Goal: Task Accomplishment & Management: Manage account settings

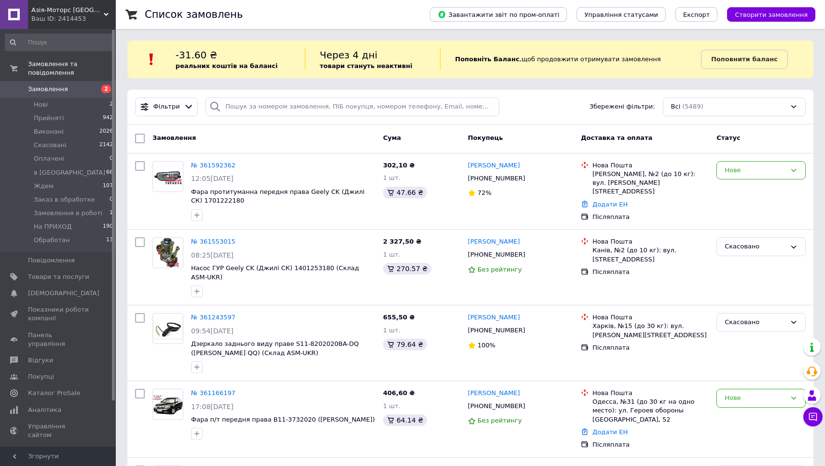
click at [79, 13] on span "Азія-Моторс Україна" at bounding box center [67, 10] width 72 height 9
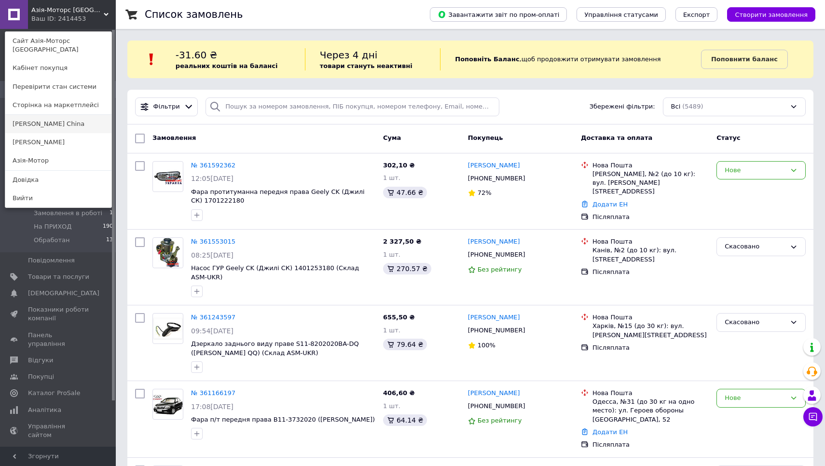
click at [62, 115] on link "[PERSON_NAME] Сhina" at bounding box center [58, 124] width 106 height 18
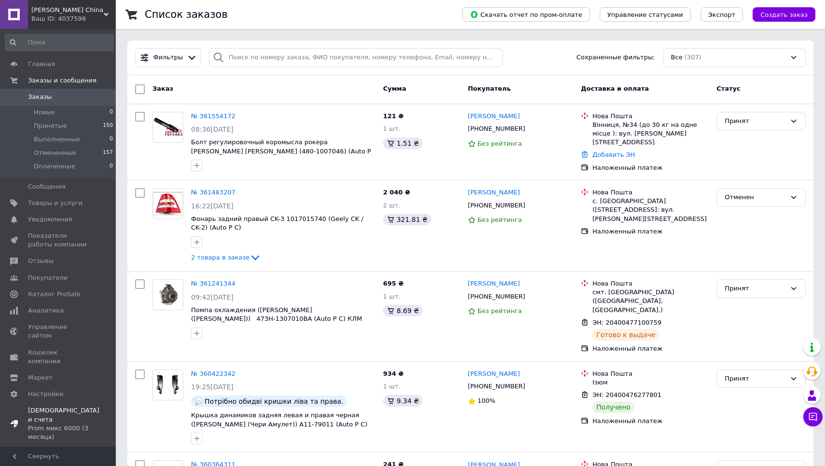
click at [44, 406] on span "Тарифы и счета Prom микс 6000 (3 месяца)" at bounding box center [63, 423] width 71 height 35
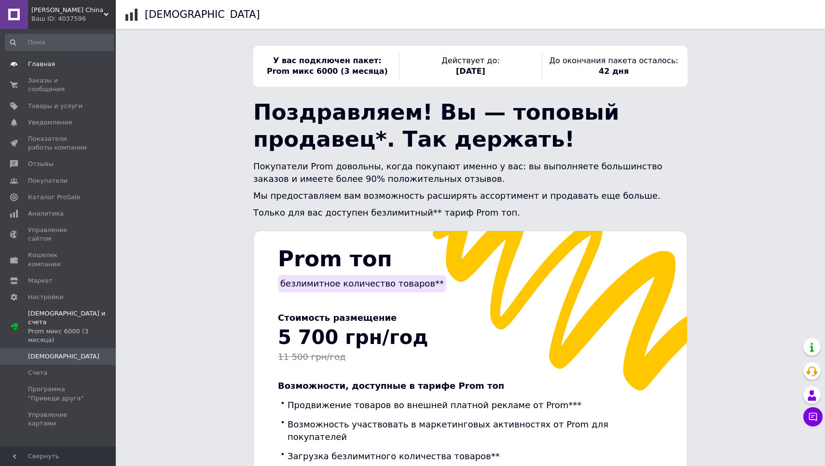
click at [41, 63] on span "Главная" at bounding box center [41, 64] width 27 height 9
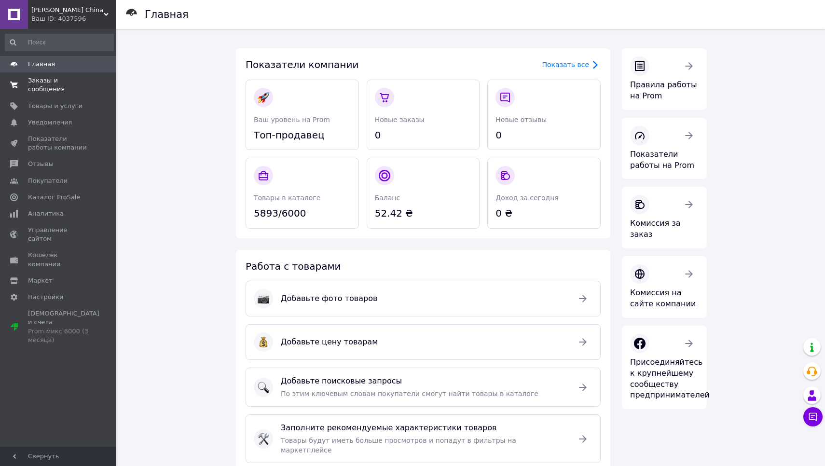
click at [40, 80] on span "Заказы и сообщения" at bounding box center [58, 84] width 61 height 17
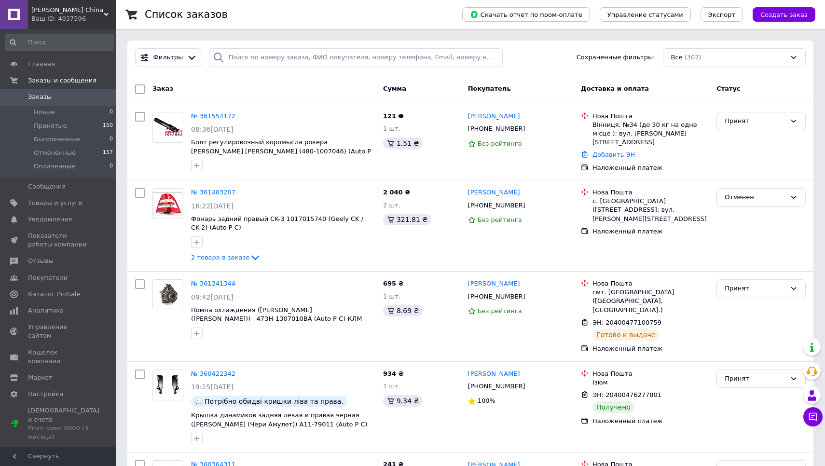
click at [81, 5] on div "Аuto Рarts Сhina Ваш ID: 4037596" at bounding box center [72, 14] width 88 height 29
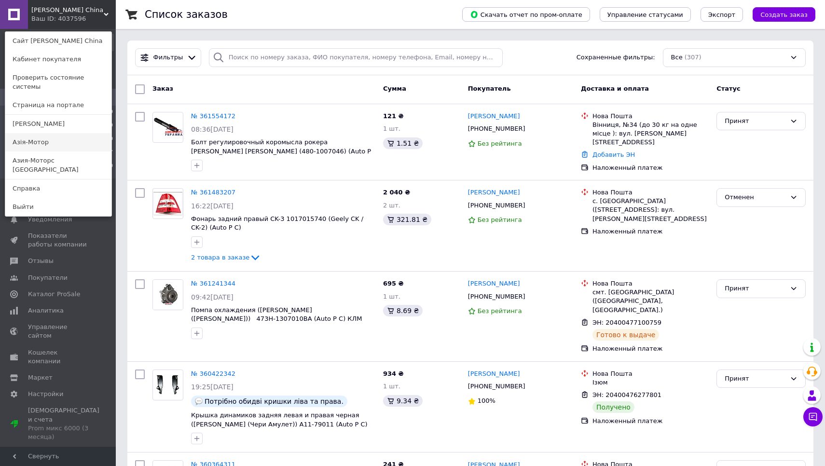
click at [71, 137] on link "Азія-Мотор" at bounding box center [58, 142] width 106 height 18
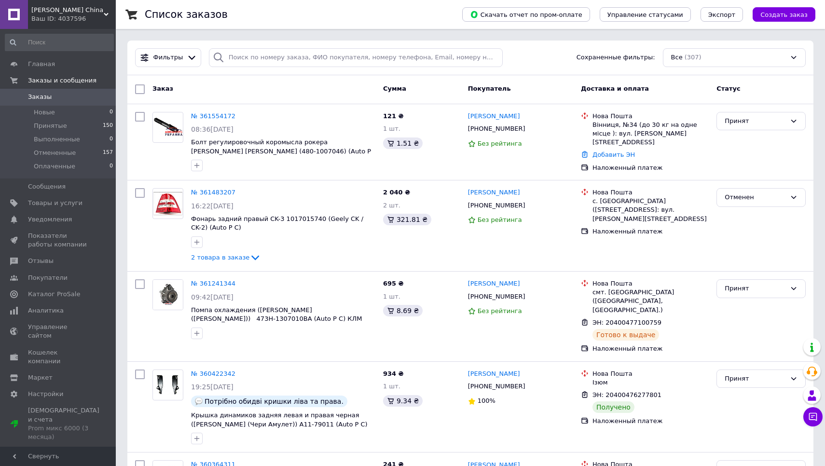
click at [97, 18] on div "Ваш ID: 4037596" at bounding box center [73, 18] width 84 height 9
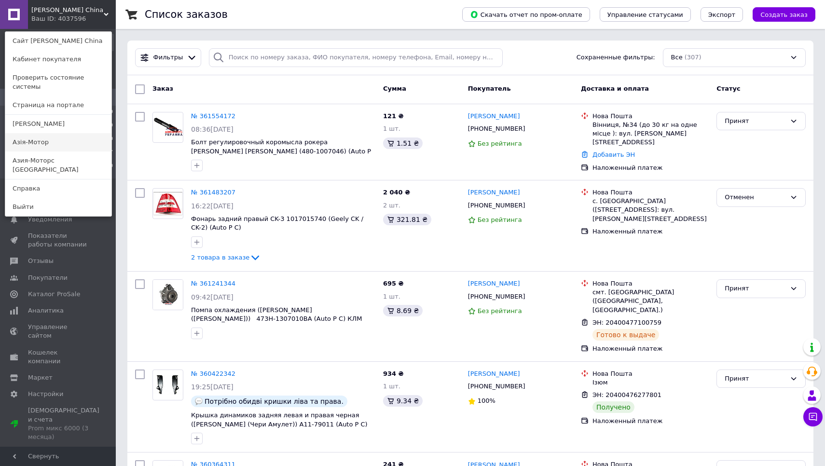
click at [52, 133] on link "Азія-Мотор" at bounding box center [58, 142] width 106 height 18
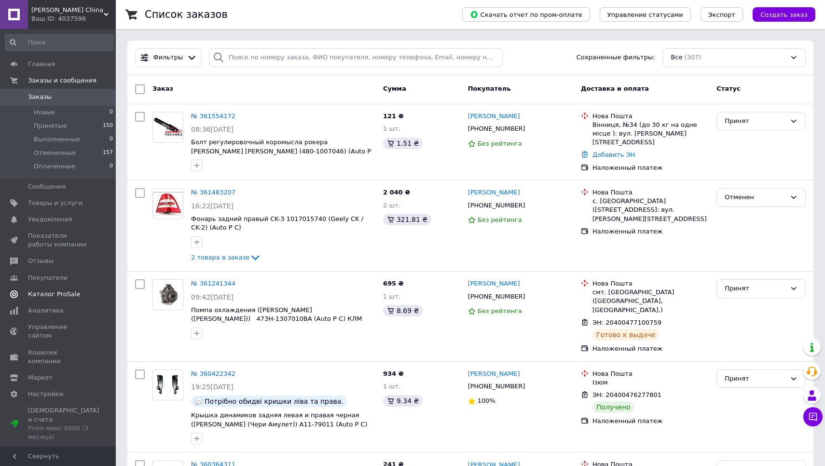
click at [62, 290] on span "Каталог ProSale" at bounding box center [54, 294] width 52 height 9
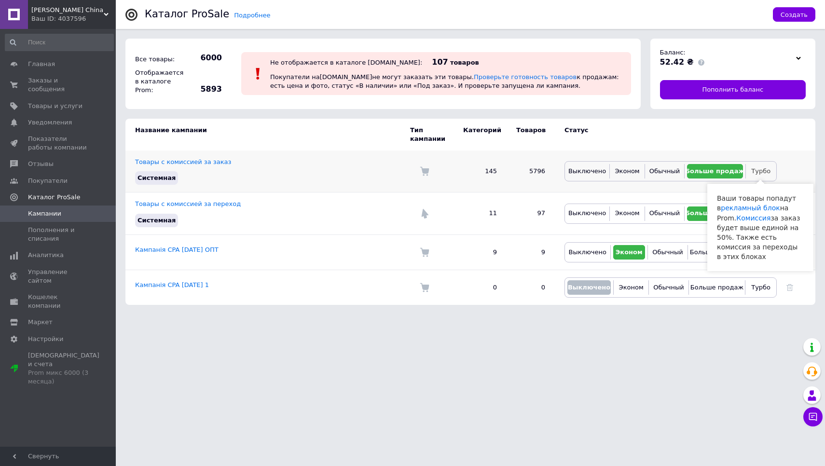
click at [761, 170] on span "Турбо" at bounding box center [760, 170] width 19 height 7
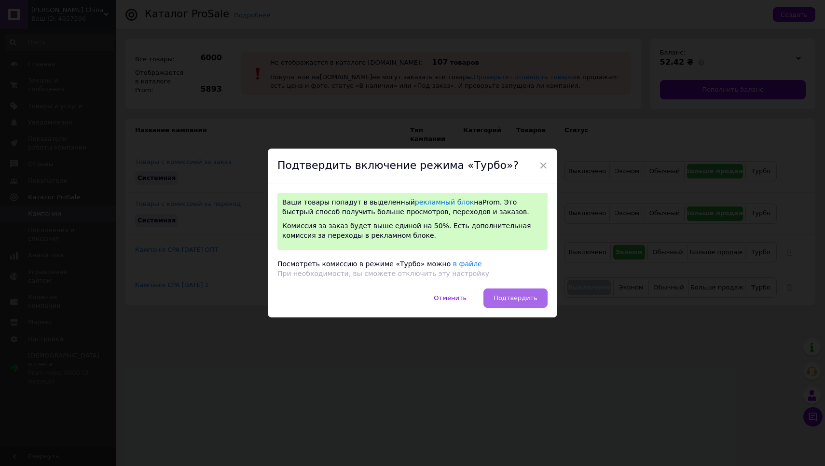
click at [525, 297] on span "Подтвердить" at bounding box center [516, 297] width 44 height 7
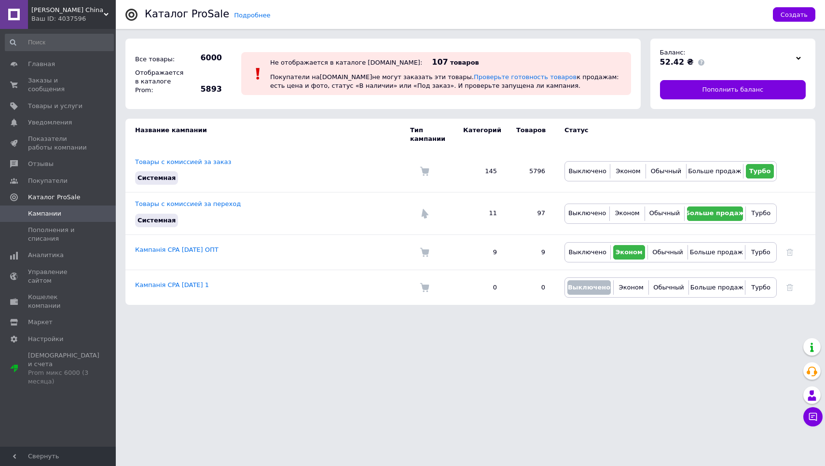
click at [85, 16] on div "Ваш ID: 4037596" at bounding box center [73, 18] width 84 height 9
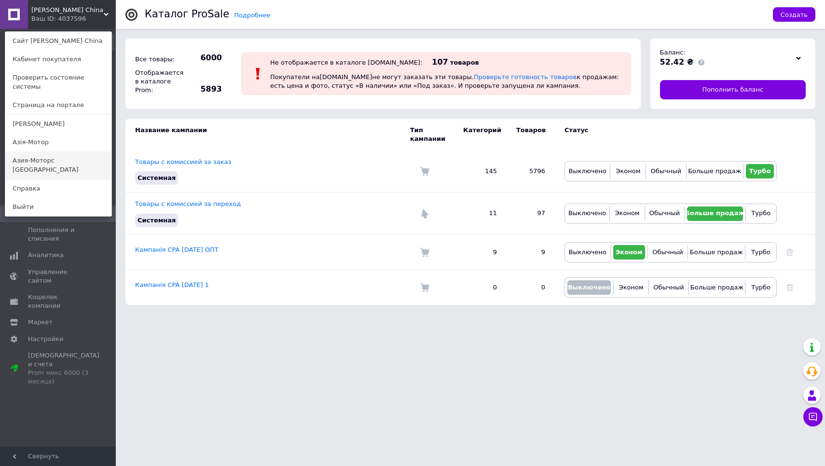
click at [48, 151] on link "Азия-Моторс [GEOGRAPHIC_DATA]" at bounding box center [58, 164] width 106 height 27
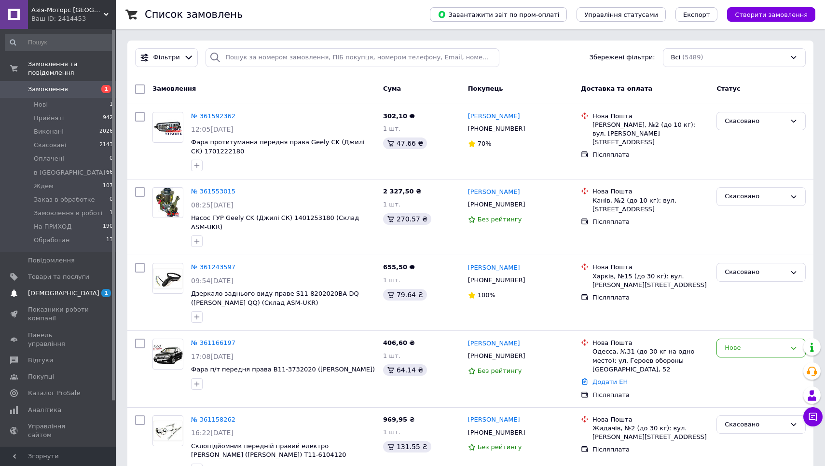
click at [53, 297] on link "[DEMOGRAPHIC_DATA] 1 0" at bounding box center [59, 293] width 119 height 16
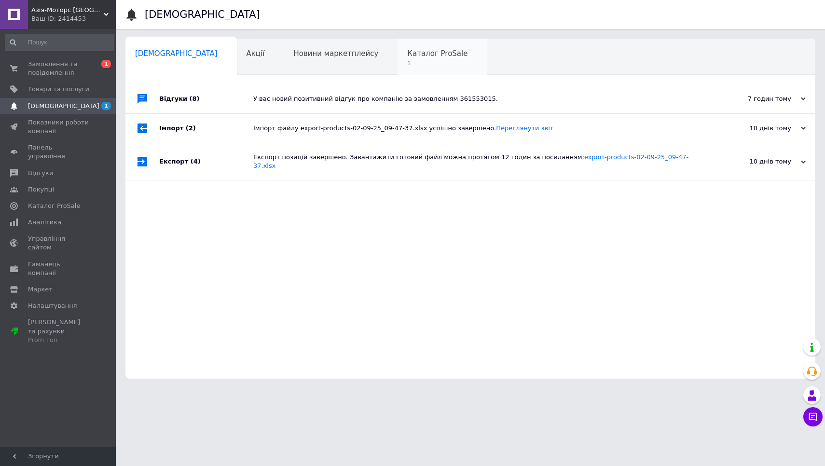
click at [408, 51] on span "Каталог ProSale" at bounding box center [437, 53] width 60 height 9
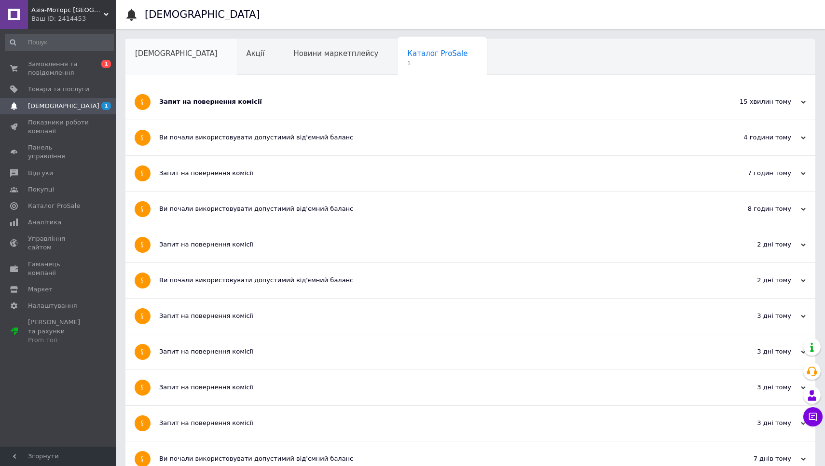
click at [140, 56] on span "[DEMOGRAPHIC_DATA]" at bounding box center [176, 53] width 83 height 9
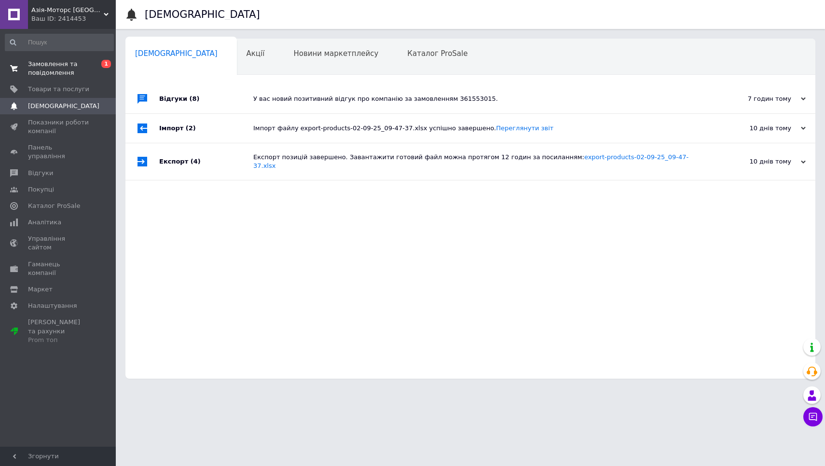
click at [50, 69] on span "Замовлення та повідомлення" at bounding box center [58, 68] width 61 height 17
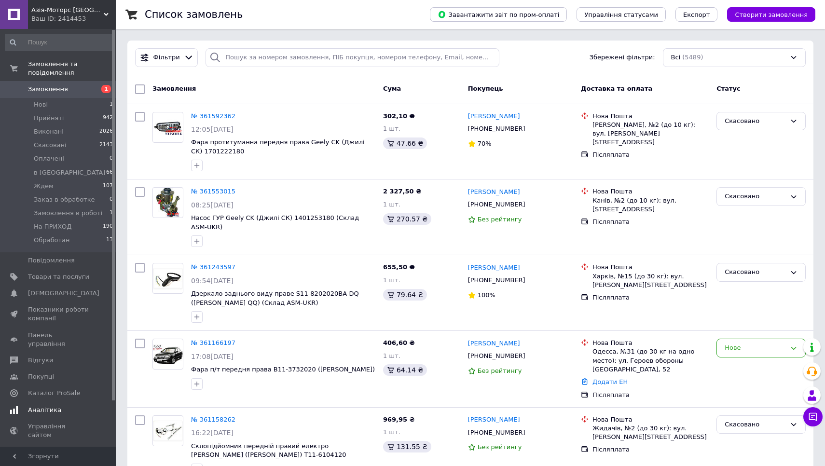
click at [50, 402] on link "Аналітика" at bounding box center [59, 410] width 119 height 16
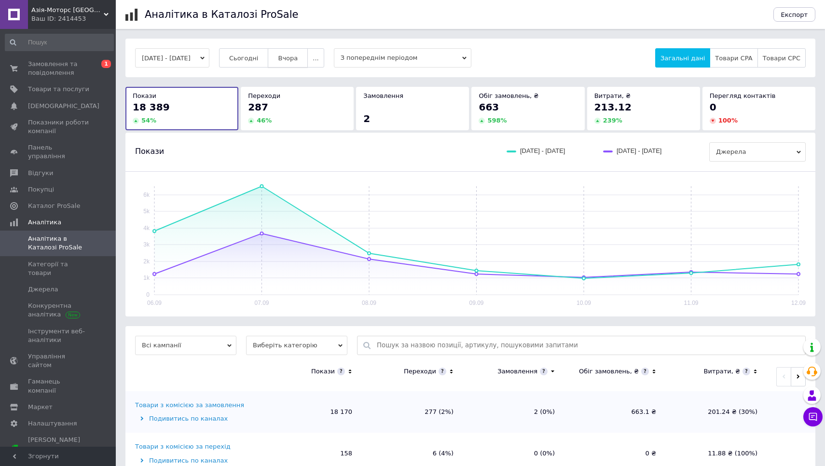
click at [308, 58] on button "Вчора" at bounding box center [288, 57] width 40 height 19
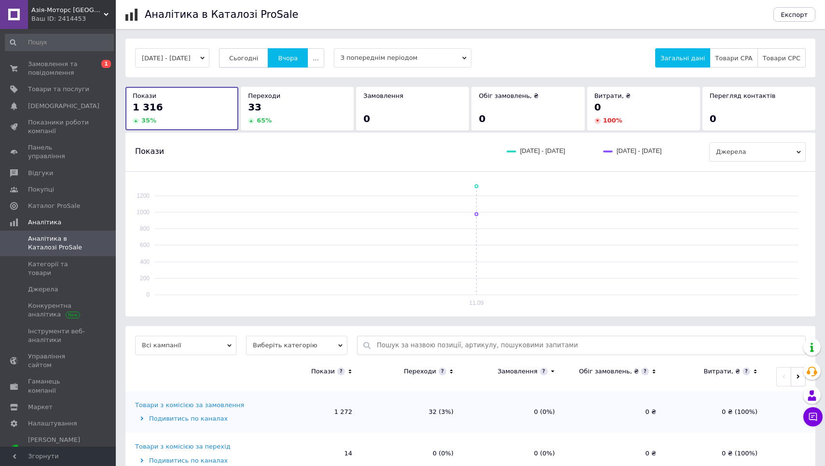
click at [257, 59] on span "Сьогодні" at bounding box center [243, 58] width 29 height 7
click at [95, 23] on div "Азія-Моторс Україна Ваш ID: 2414453" at bounding box center [72, 14] width 88 height 29
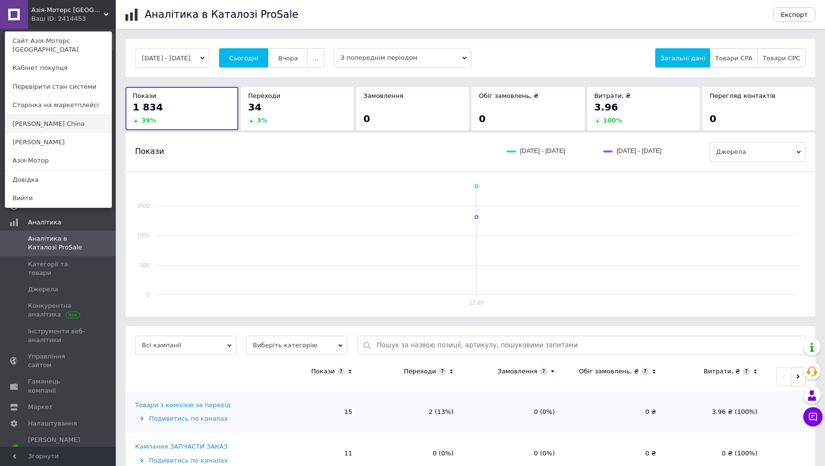
click at [63, 116] on link "[PERSON_NAME] Сhina" at bounding box center [58, 124] width 106 height 18
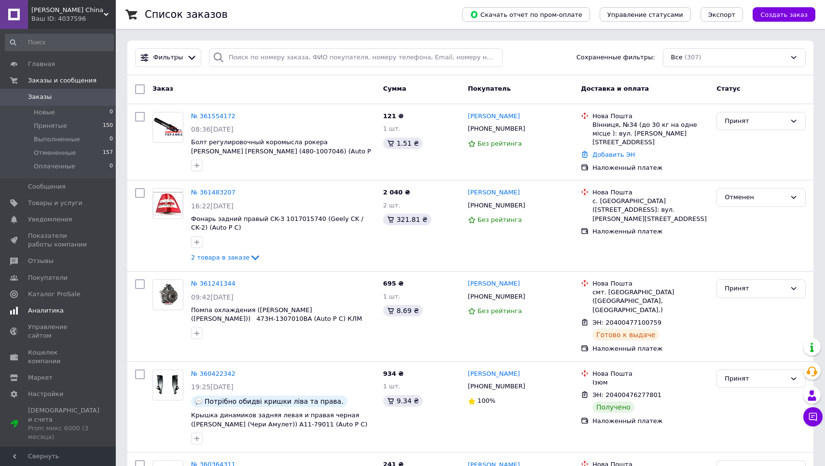
click at [59, 308] on span "Аналитика" at bounding box center [46, 310] width 36 height 9
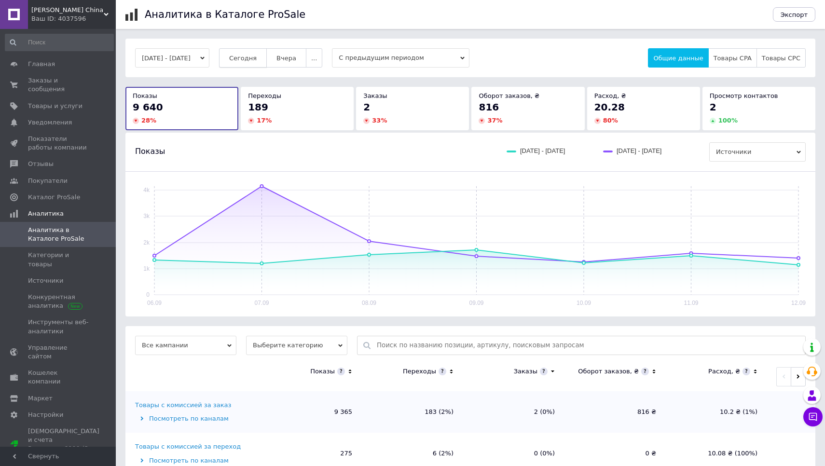
click at [267, 64] on button "Сегодня" at bounding box center [243, 57] width 48 height 19
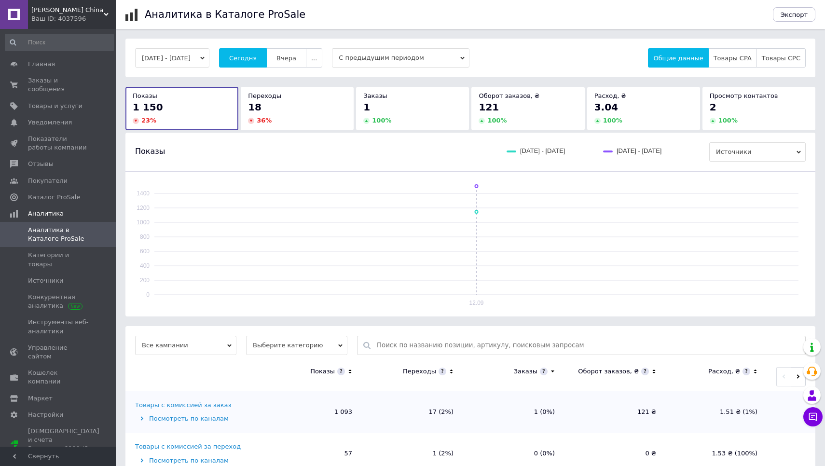
click at [93, 14] on span "[PERSON_NAME] Сhina" at bounding box center [67, 10] width 72 height 9
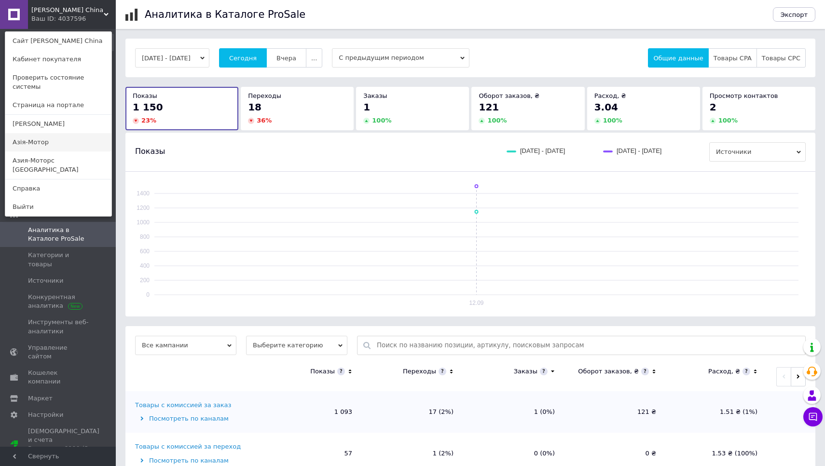
click at [63, 133] on link "Азія-Мотор" at bounding box center [58, 142] width 106 height 18
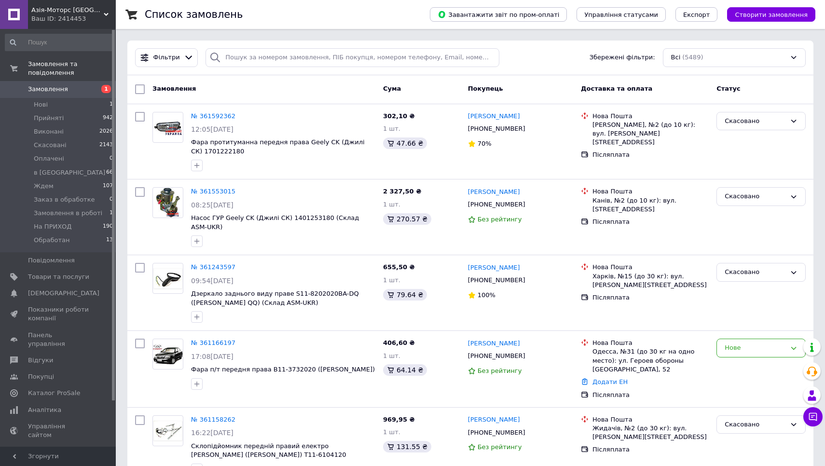
click at [82, 14] on span "Азія-Моторс [GEOGRAPHIC_DATA]" at bounding box center [67, 10] width 72 height 9
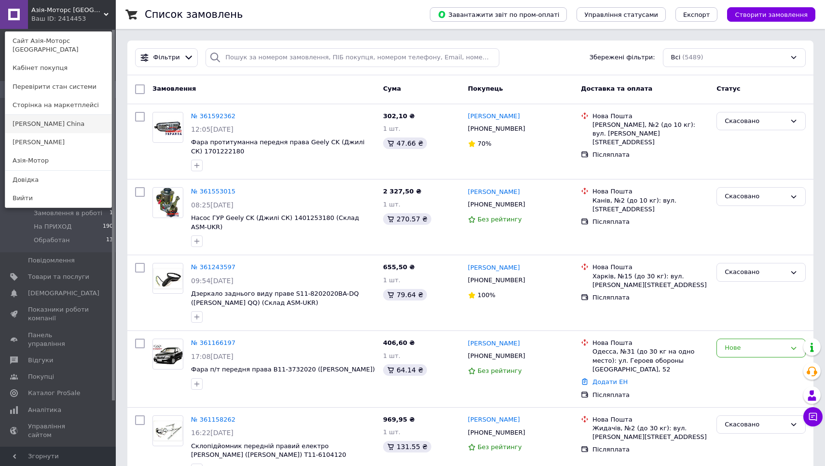
click at [62, 118] on link "[PERSON_NAME] Сhina" at bounding box center [58, 124] width 106 height 18
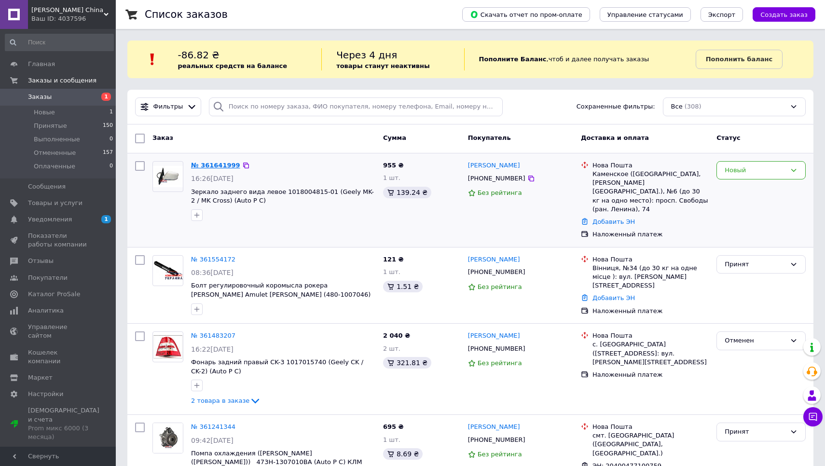
click at [226, 164] on link "№ 361641999" at bounding box center [215, 165] width 49 height 7
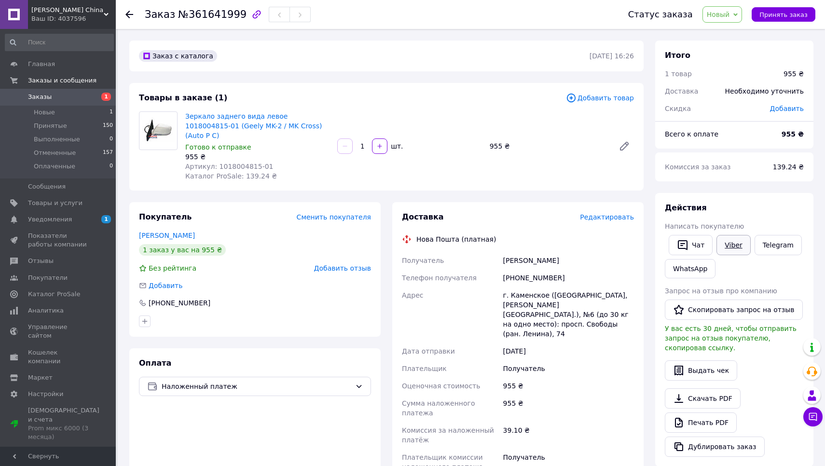
click at [733, 240] on link "Viber" at bounding box center [733, 245] width 34 height 20
click at [697, 247] on button "Чат" at bounding box center [691, 245] width 44 height 20
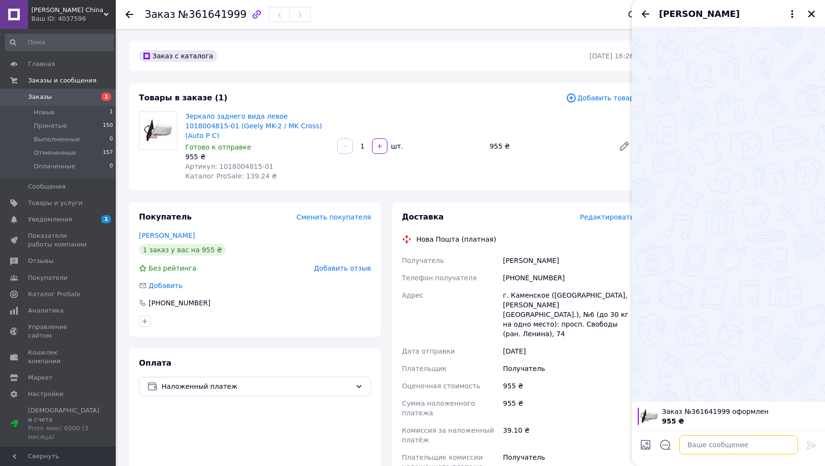
click at [702, 441] on textarea at bounding box center [738, 444] width 119 height 19
type textarea "Добрий день. Наберіть по замовленню! Не додзвонимося до Вас! 093 787 11 24"
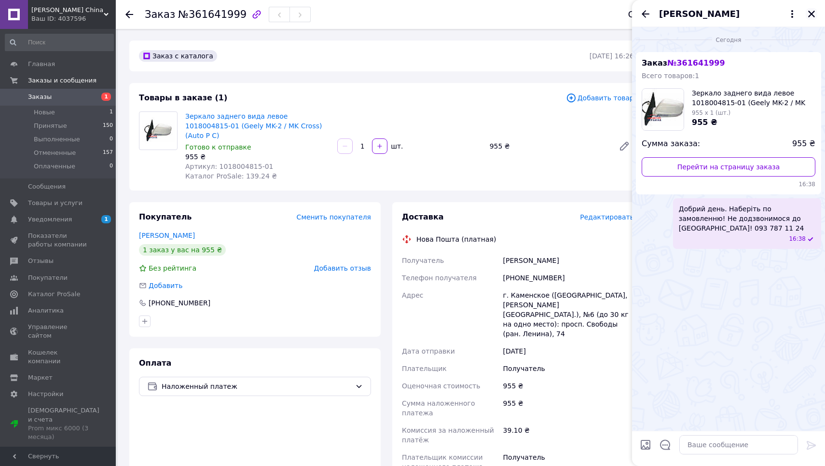
click at [812, 14] on icon "Закрыть" at bounding box center [811, 14] width 7 height 7
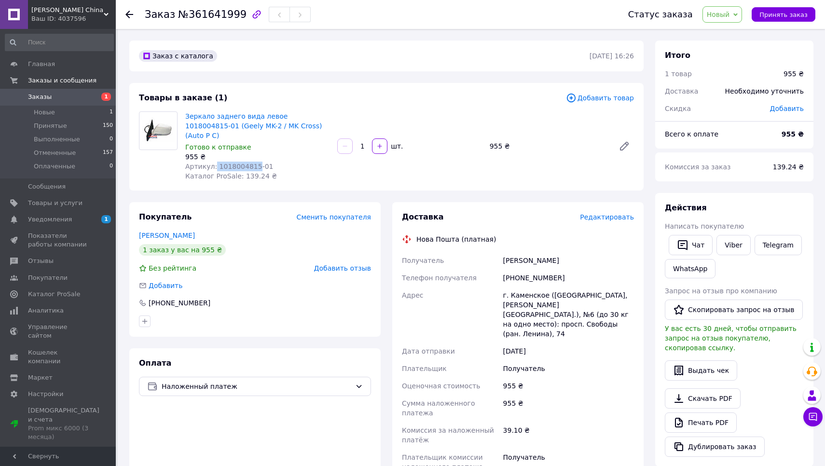
drag, startPoint x: 214, startPoint y: 157, endPoint x: 256, endPoint y: 155, distance: 41.5
click at [256, 163] on span "Артикул: 1018004815-01" at bounding box center [229, 167] width 88 height 8
copy span "1018004815"
drag, startPoint x: 504, startPoint y: 267, endPoint x: 576, endPoint y: 271, distance: 72.0
click at [576, 271] on div "+380987084873" at bounding box center [568, 277] width 135 height 17
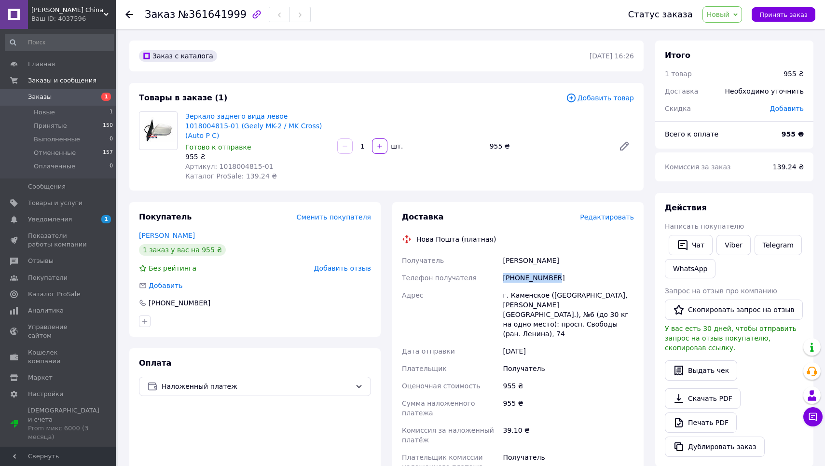
copy div "+380987084873"
click at [154, 232] on link "Зиркевич Святослав" at bounding box center [167, 236] width 56 height 8
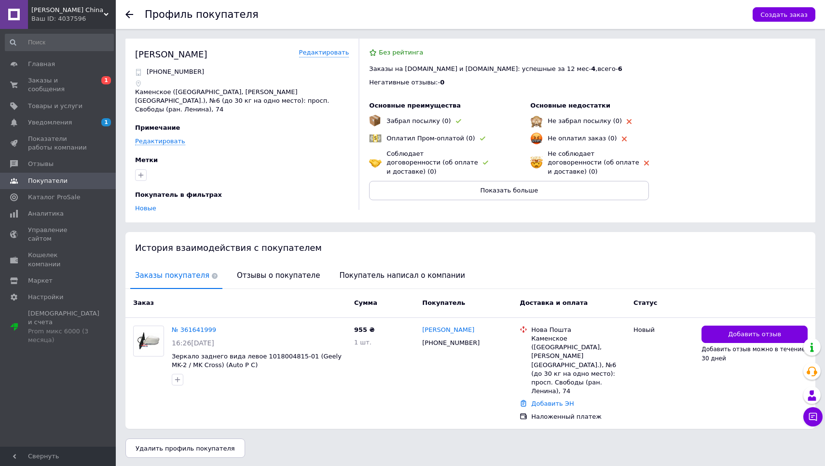
click at [128, 15] on use at bounding box center [129, 15] width 8 height 8
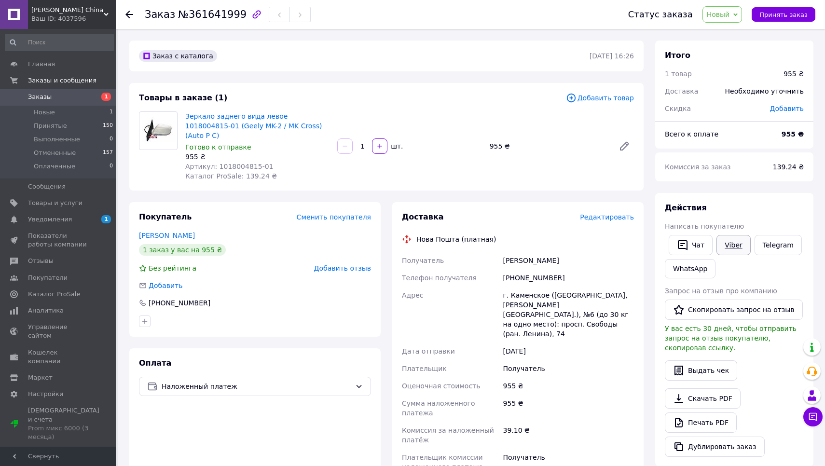
click at [733, 243] on link "Viber" at bounding box center [733, 245] width 34 height 20
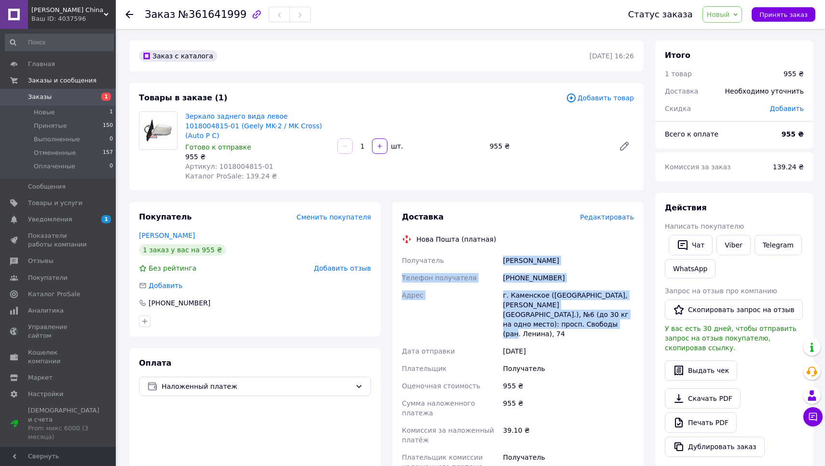
drag, startPoint x: 503, startPoint y: 250, endPoint x: 600, endPoint y: 314, distance: 116.3
click at [600, 314] on div "Получатель Зиркевич Святослав Телефон получателя +380987084873 Адрес г. Каменск…" at bounding box center [518, 364] width 236 height 224
copy div "Зиркевич Святослав Телефон получателя +380987084873 Адрес г. Каменское (Днепроп…"
click at [251, 13] on icon "button" at bounding box center [257, 15] width 12 height 12
copy div "Зиркевич Святослав Телефон получателя +380987084873 Адрес г. Каменское (Днепроп…"
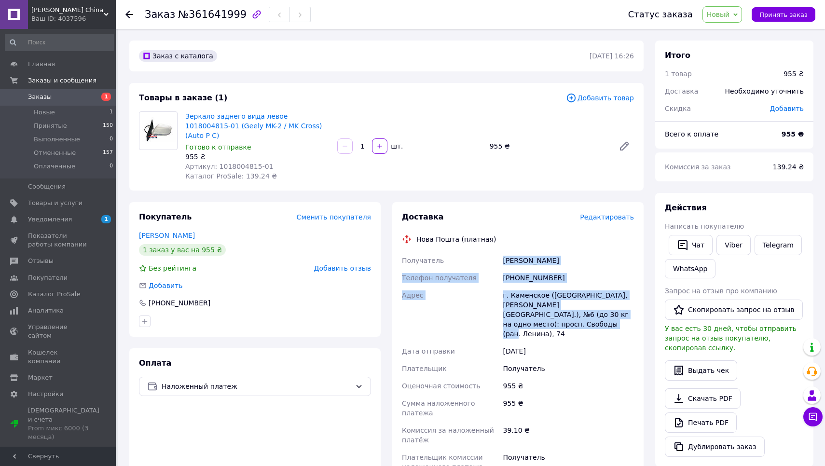
copy div "Зиркевич Святослав Телефон получателя +380987084873 Адрес г. Каменское (Днепроп…"
click at [129, 9] on div at bounding box center [134, 14] width 19 height 29
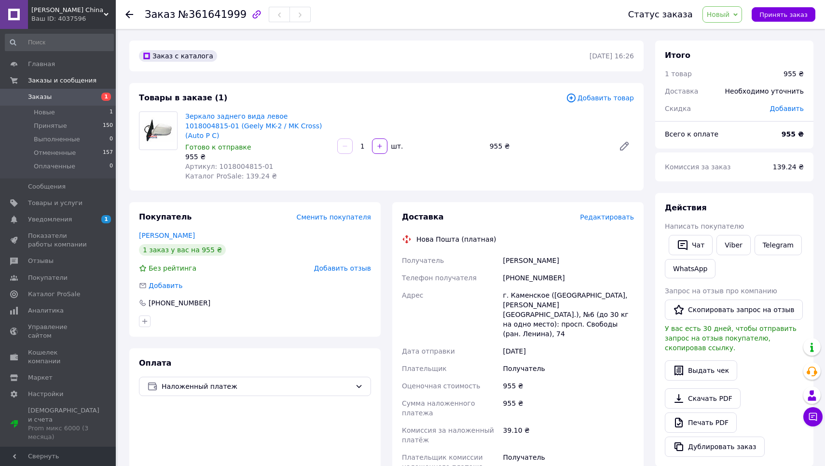
click at [125, 14] on div "Заказ №361641999 Статус заказа Новый Принят Выполнен Отменен Оплаченный Принять…" at bounding box center [470, 14] width 709 height 29
click at [127, 14] on use at bounding box center [129, 15] width 8 height 8
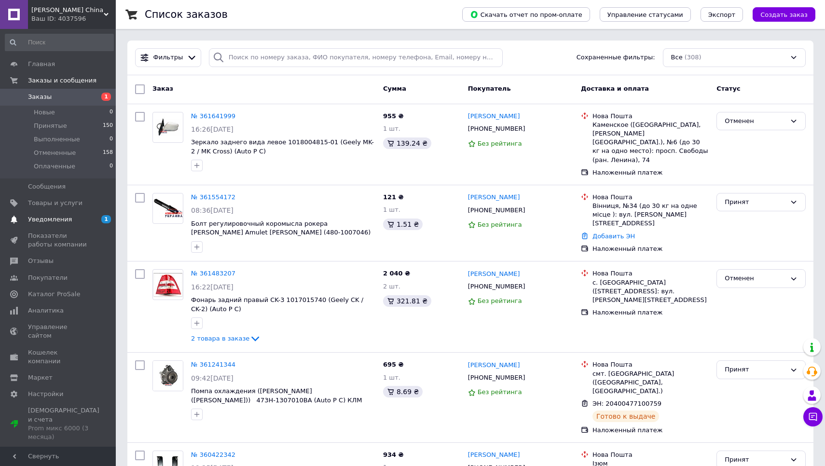
click at [55, 219] on span "Уведомления" at bounding box center [50, 219] width 44 height 9
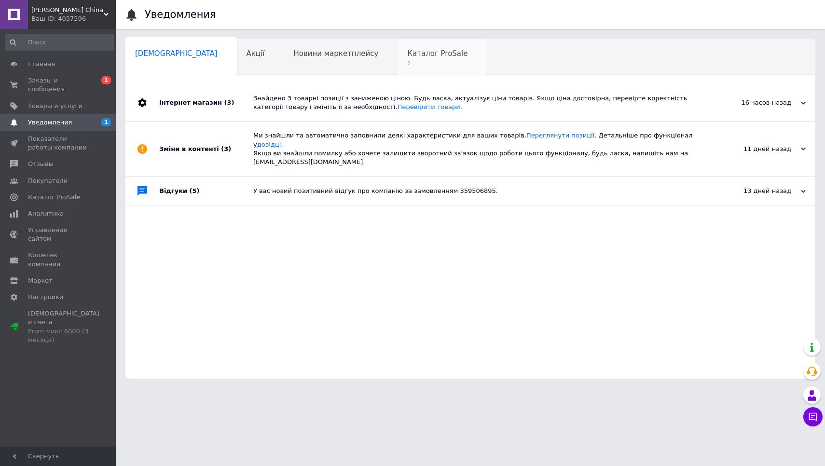
click at [407, 57] on span "Каталог ProSale" at bounding box center [437, 53] width 60 height 9
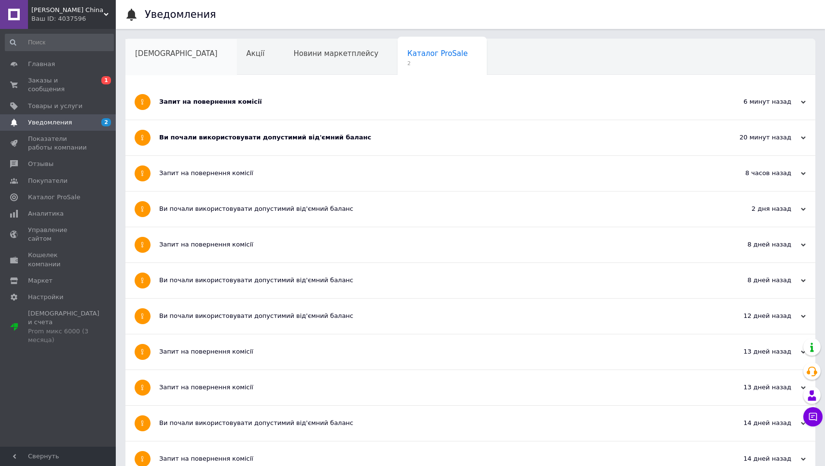
click at [158, 50] on span "Сповіщення" at bounding box center [176, 53] width 83 height 9
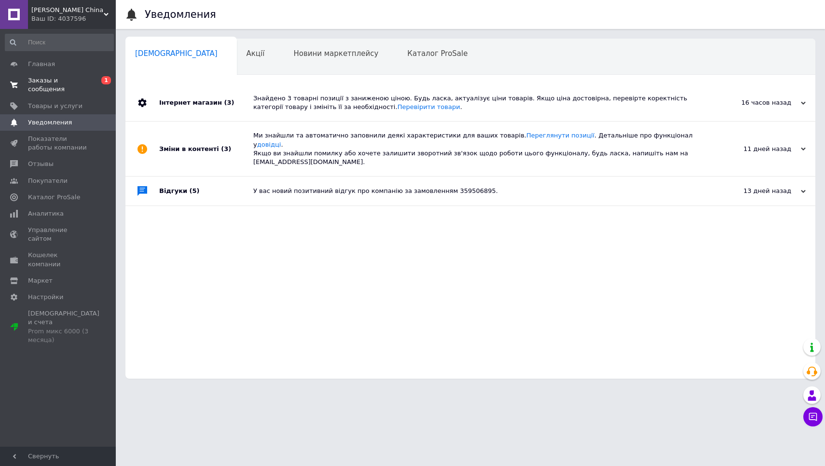
click at [55, 96] on link "Заказы и сообщения 0 1" at bounding box center [59, 84] width 119 height 25
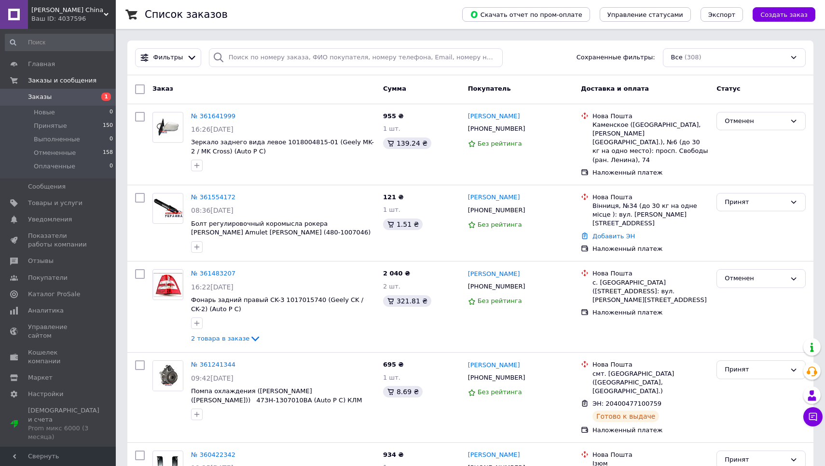
click at [80, 16] on div "Ваш ID: 4037596" at bounding box center [73, 18] width 84 height 9
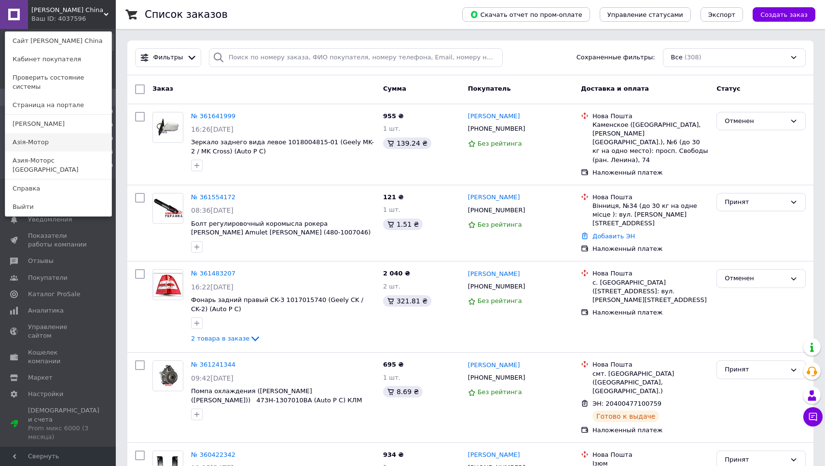
click at [57, 134] on link "Азія-Мотор" at bounding box center [58, 142] width 106 height 18
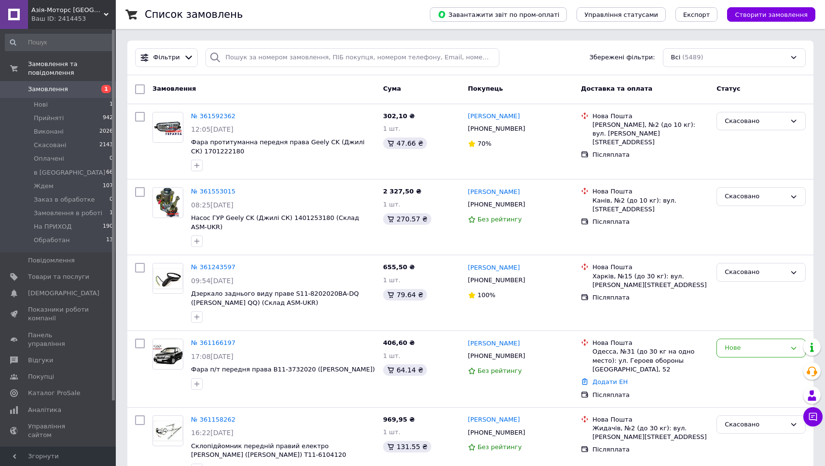
click at [75, 17] on div "Ваш ID: 2414453" at bounding box center [73, 18] width 84 height 9
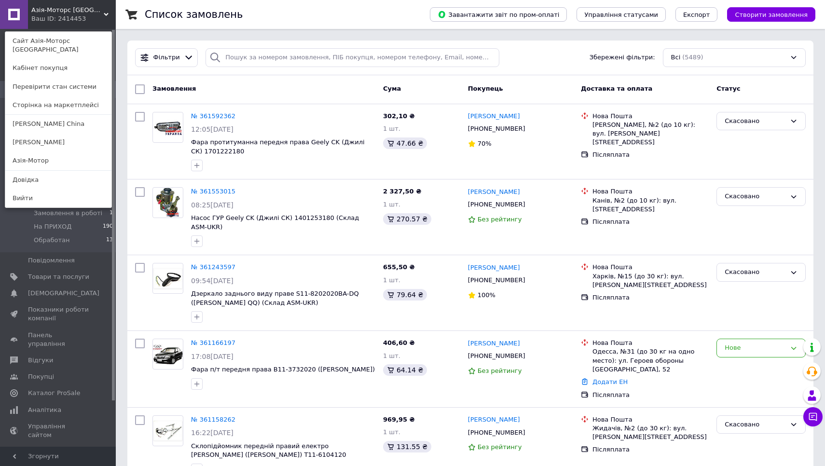
click at [75, 14] on div "Азія-Моторс Україна Ваш ID: 2414453 Сайт Азія-Моторс Україна Кабінет покупця Пе…" at bounding box center [58, 14] width 116 height 29
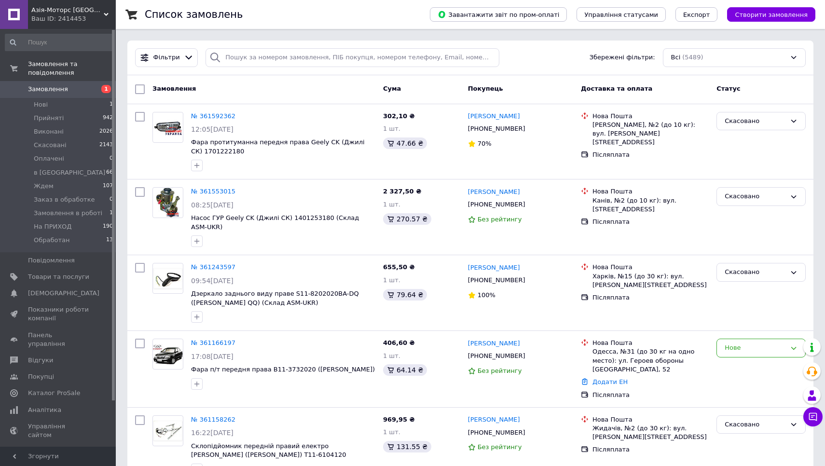
click at [91, 9] on span "Азія-Моторс [GEOGRAPHIC_DATA]" at bounding box center [67, 10] width 72 height 9
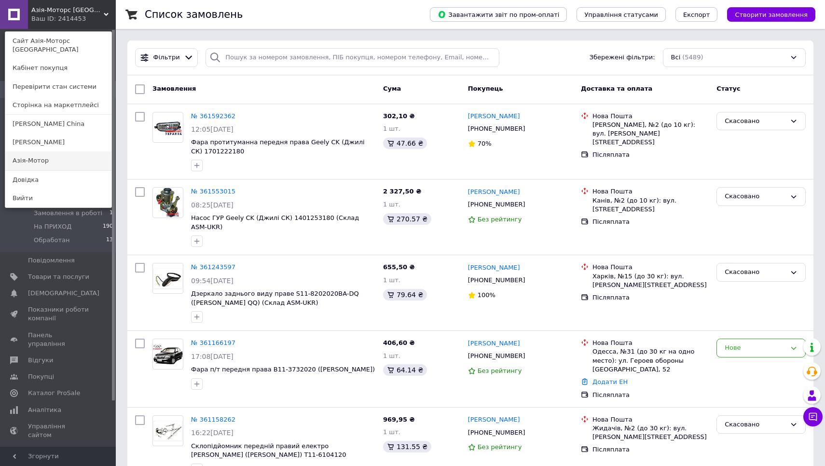
click at [42, 153] on link "Азія-Мотор" at bounding box center [58, 160] width 106 height 18
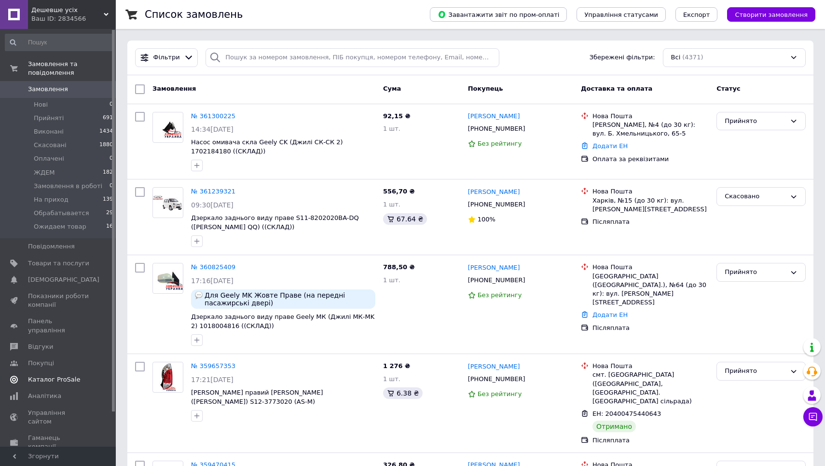
click at [61, 375] on span "Каталог ProSale" at bounding box center [54, 379] width 52 height 9
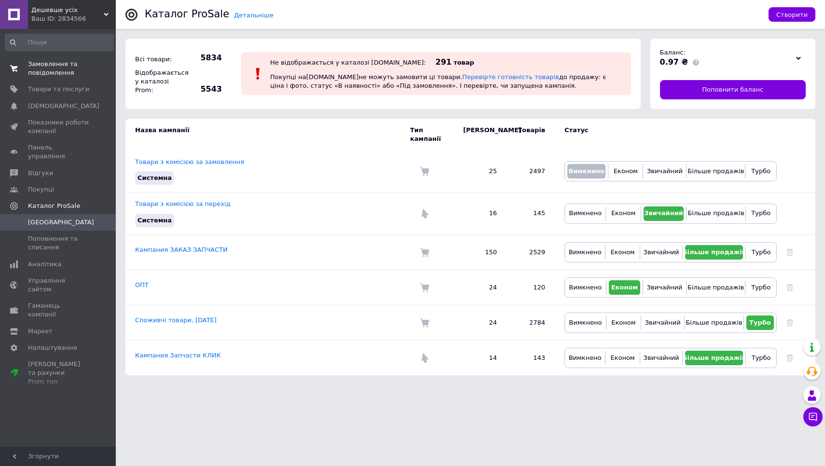
click at [49, 74] on span "Замовлення та повідомлення" at bounding box center [58, 68] width 61 height 17
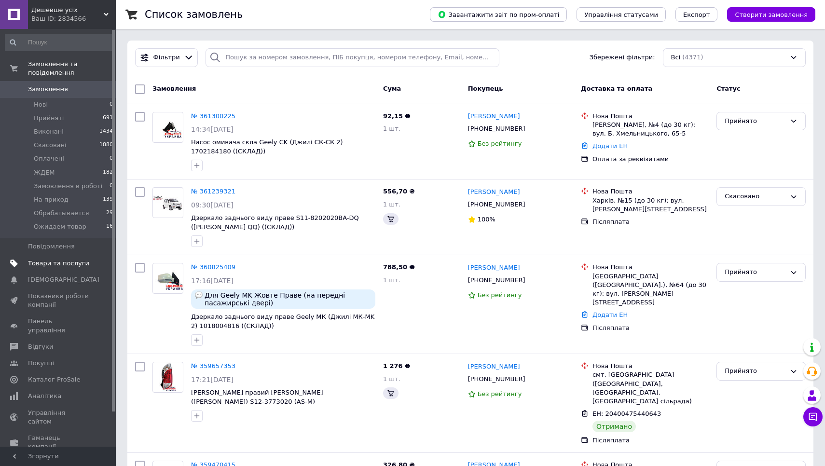
click at [57, 261] on span "Товари та послуги" at bounding box center [58, 263] width 61 height 9
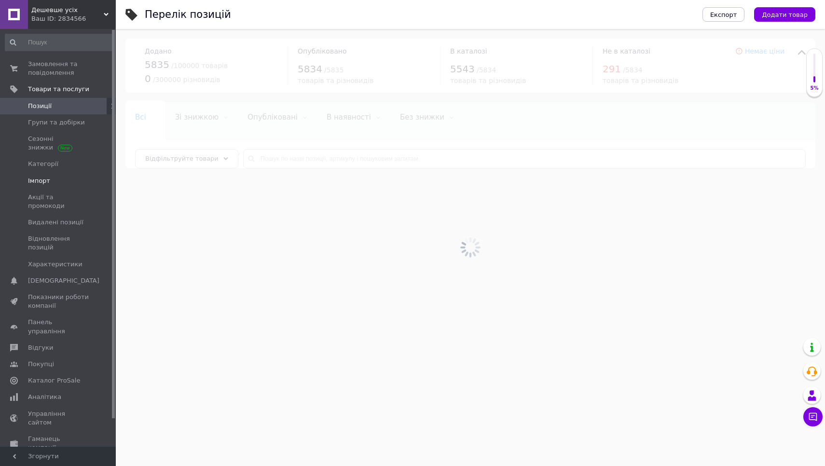
click at [43, 178] on span "Імпорт" at bounding box center [39, 181] width 22 height 9
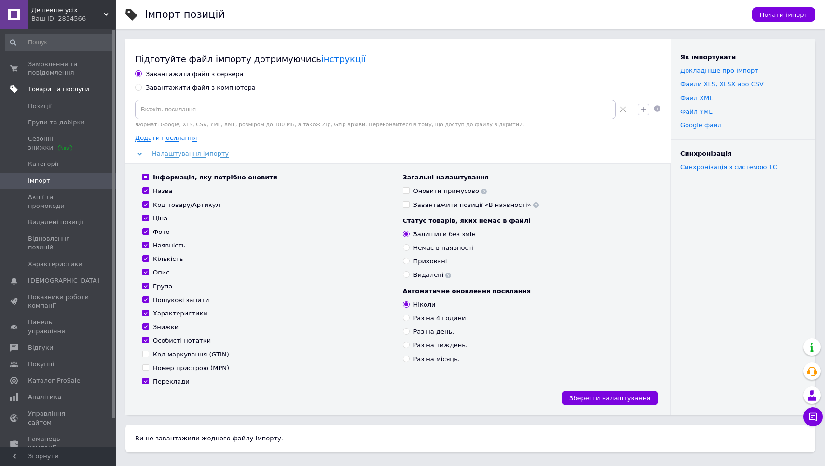
click at [58, 86] on span "Товари та послуги" at bounding box center [58, 89] width 61 height 9
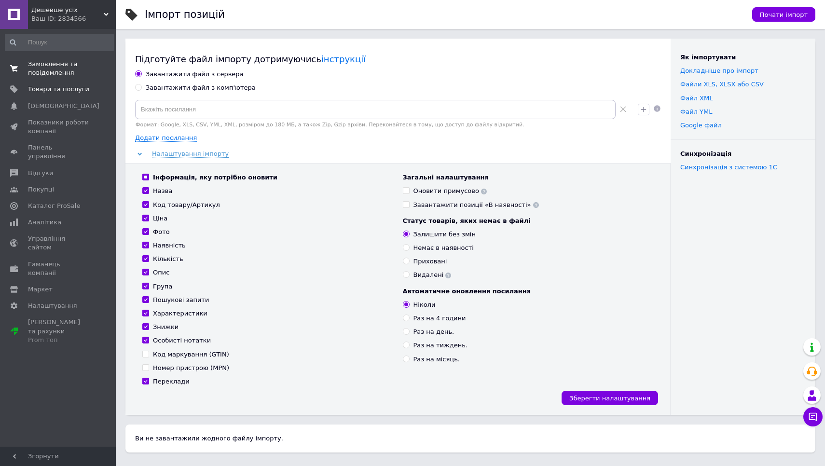
click at [59, 73] on span "Замовлення та повідомлення" at bounding box center [58, 68] width 61 height 17
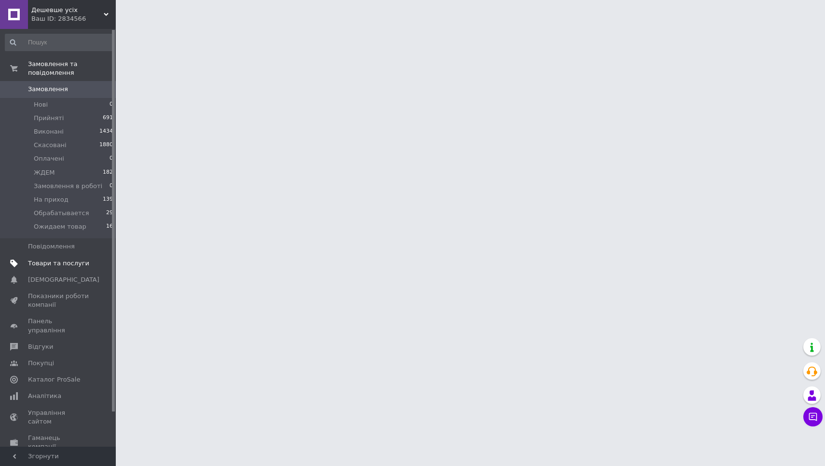
click at [60, 265] on span "Товари та послуги" at bounding box center [58, 263] width 61 height 9
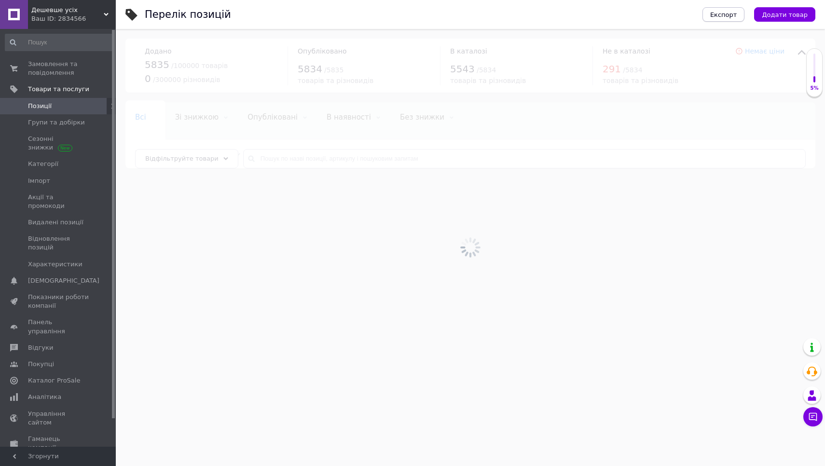
click at [731, 13] on span "Експорт" at bounding box center [723, 14] width 27 height 7
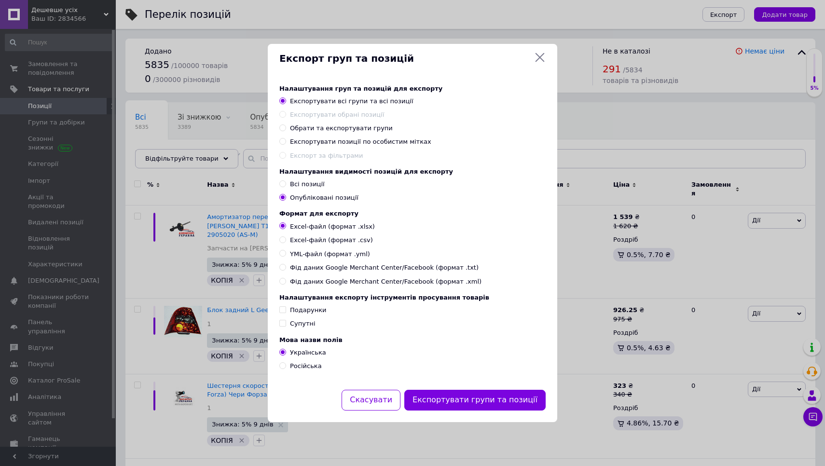
click at [540, 57] on icon at bounding box center [540, 58] width 12 height 12
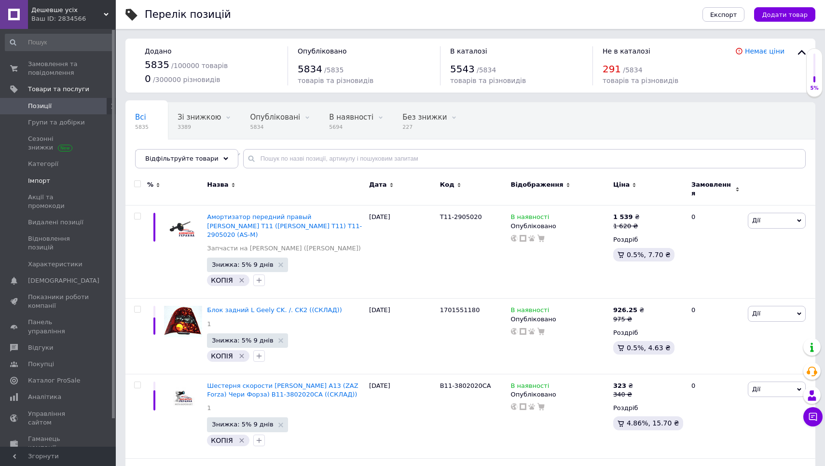
click at [42, 178] on span "Імпорт" at bounding box center [39, 181] width 22 height 9
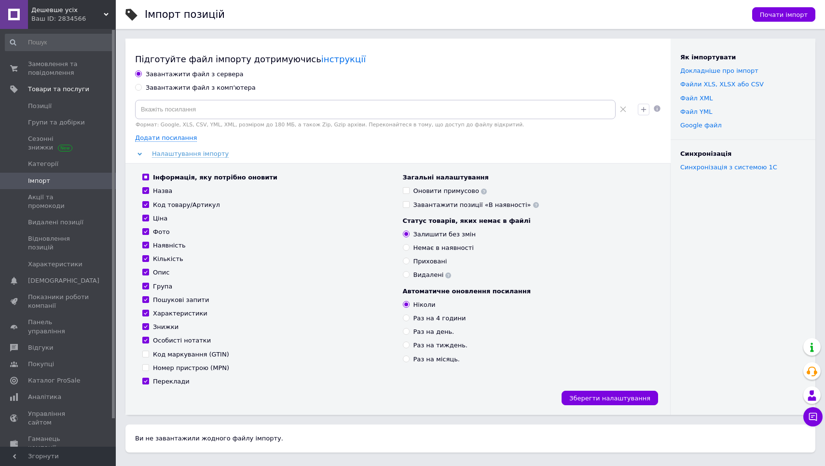
click at [200, 87] on div "Завантажити файл з комп'ютера" at bounding box center [201, 87] width 110 height 9
click at [141, 87] on input "Завантажити файл з комп'ютера" at bounding box center [138, 87] width 6 height 6
radio input "true"
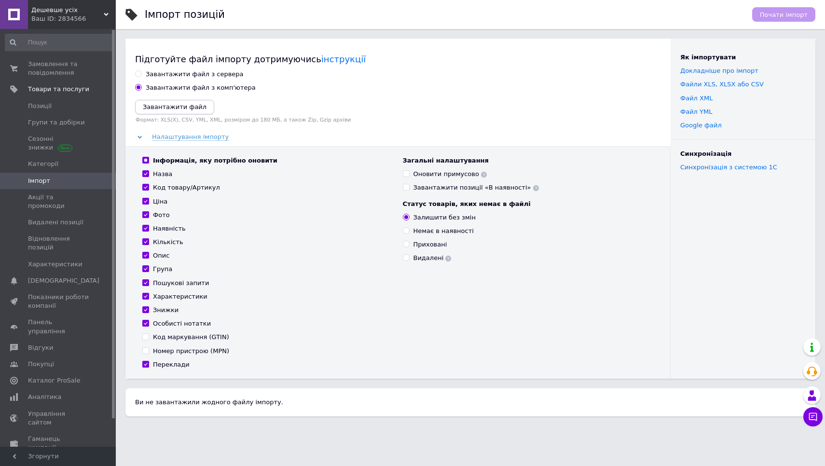
click at [171, 111] on button "Завантажити файл" at bounding box center [174, 107] width 79 height 14
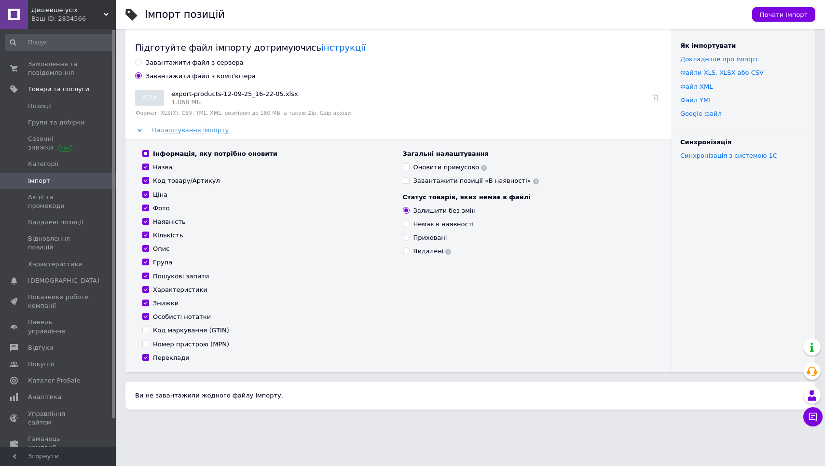
scroll to position [11, 0]
click at [798, 16] on span "Почати імпорт" at bounding box center [784, 14] width 48 height 7
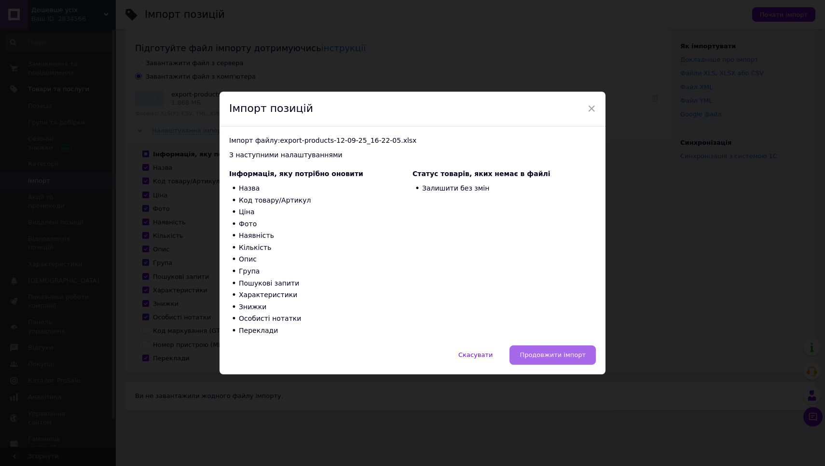
click at [564, 355] on span "Продовжити імпорт" at bounding box center [553, 354] width 66 height 7
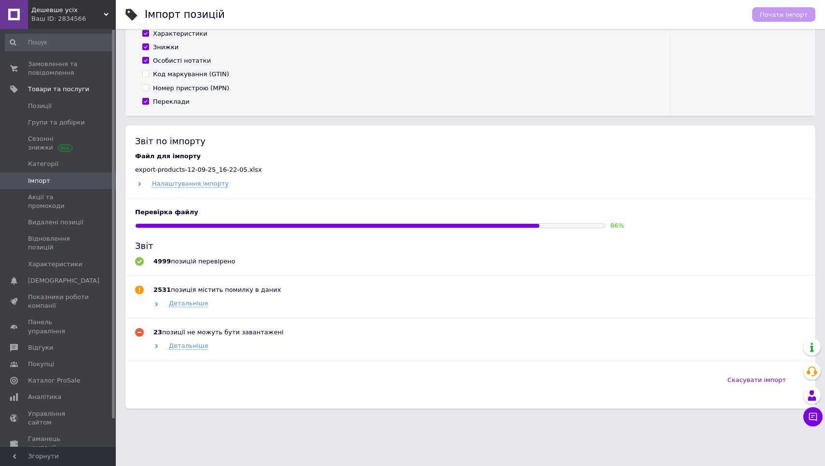
scroll to position [262, 0]
click at [193, 345] on span "Детальніше" at bounding box center [189, 347] width 40 height 8
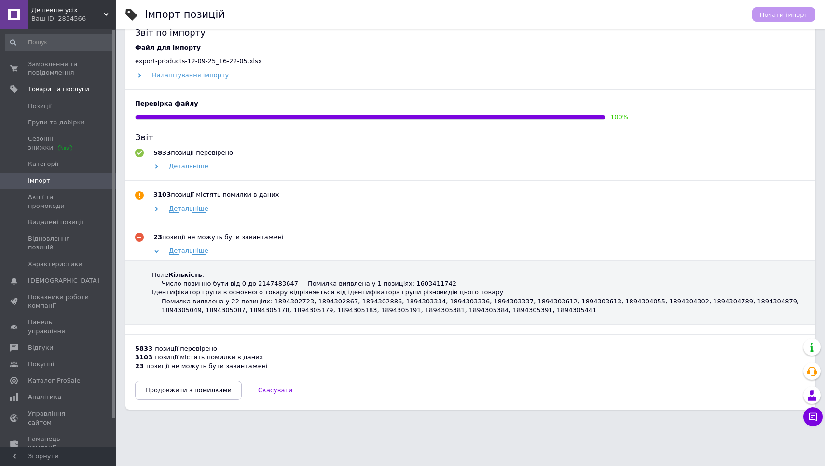
scroll to position [371, 0]
click at [197, 394] on button "Продовжити з помилками" at bounding box center [188, 390] width 107 height 19
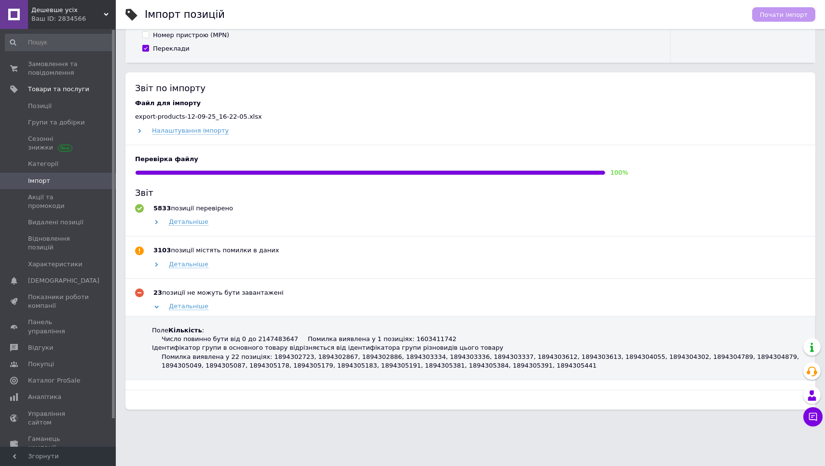
scroll to position [15, 0]
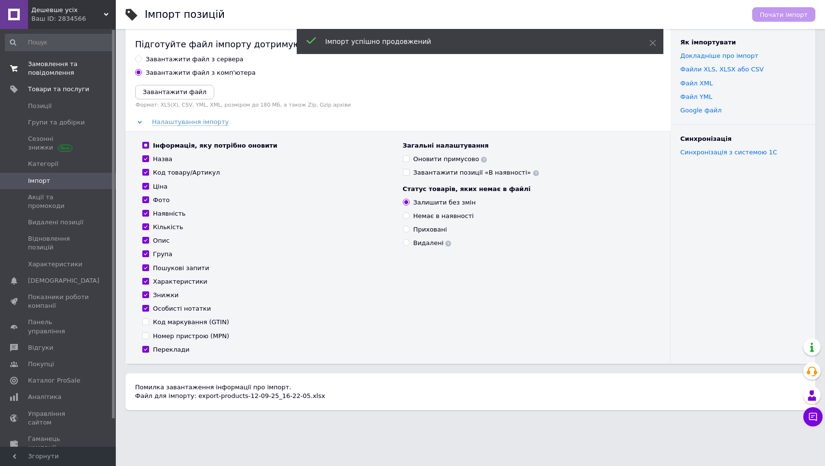
click at [40, 73] on span "Замовлення та повідомлення" at bounding box center [58, 68] width 61 height 17
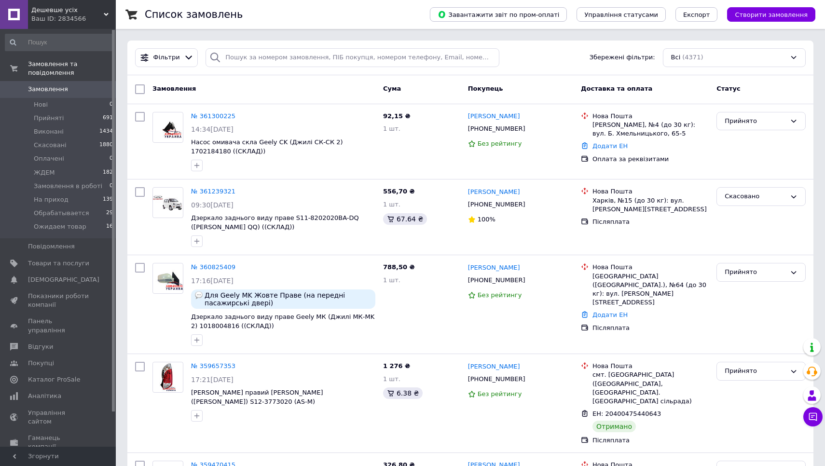
click at [73, 3] on div "Дешевше усіх Ваш ID: 2834566" at bounding box center [72, 14] width 88 height 29
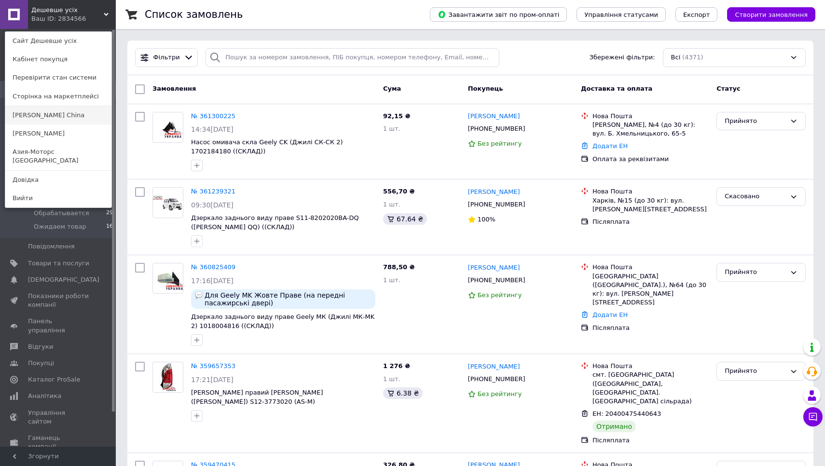
click at [76, 113] on link "[PERSON_NAME] Сhina" at bounding box center [58, 115] width 106 height 18
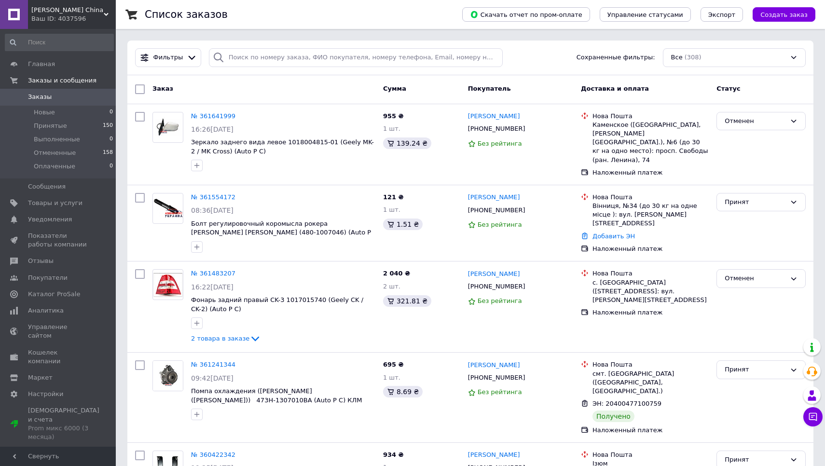
click at [60, 21] on div "Ваш ID: 4037596" at bounding box center [73, 18] width 84 height 9
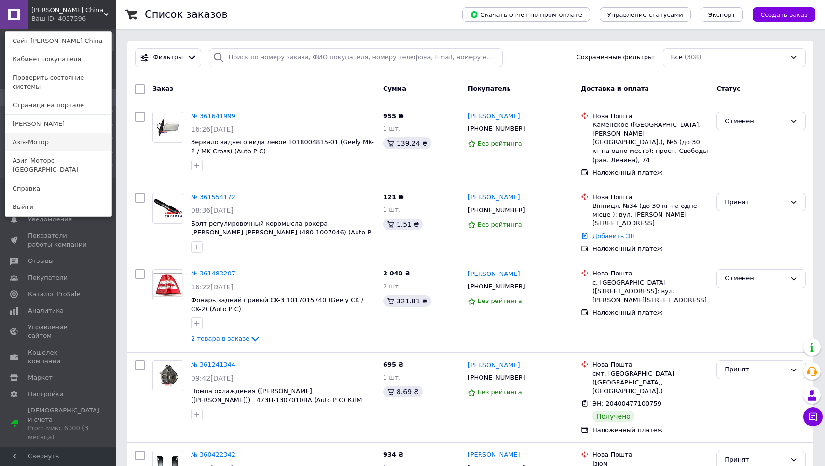
click at [52, 136] on link "Азія-Мотор" at bounding box center [58, 142] width 106 height 18
